Goal: Task Accomplishment & Management: Manage account settings

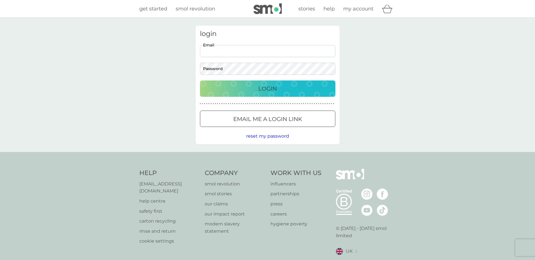
click at [244, 52] on input "Email" at bounding box center [267, 51] width 135 height 12
type input "[EMAIL_ADDRESS][DOMAIN_NAME]"
click at [264, 89] on p "Login" at bounding box center [267, 88] width 19 height 9
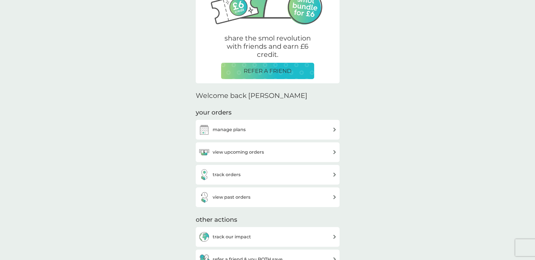
scroll to position [85, 0]
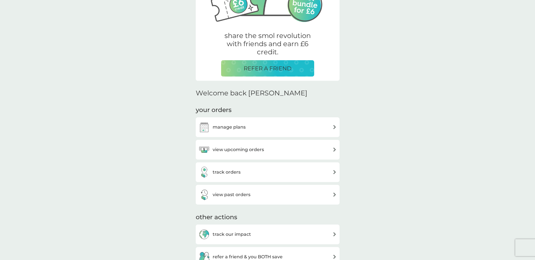
click at [253, 150] on h3 "view upcoming orders" at bounding box center [238, 149] width 51 height 7
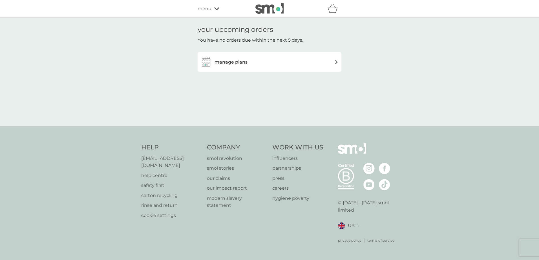
click at [225, 63] on h3 "manage plans" at bounding box center [231, 62] width 33 height 7
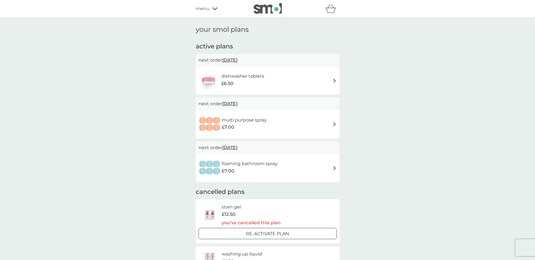
click at [205, 8] on span "menu" at bounding box center [203, 8] width 14 height 7
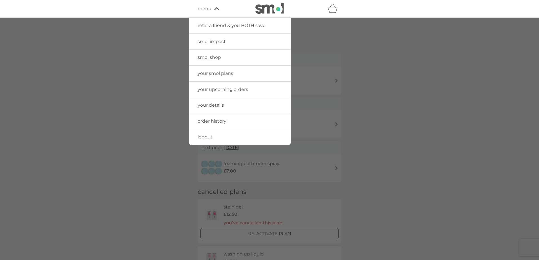
click at [199, 138] on span "logout" at bounding box center [205, 136] width 15 height 5
